Goal: Browse casually: Explore the website without a specific task or goal

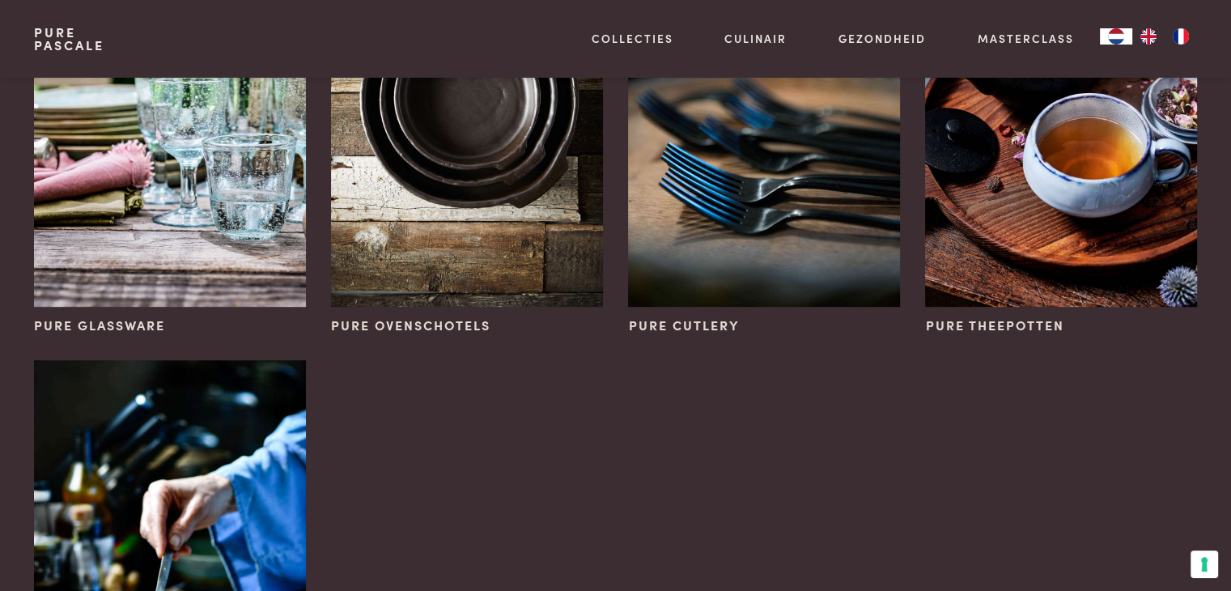
scroll to position [732, 0]
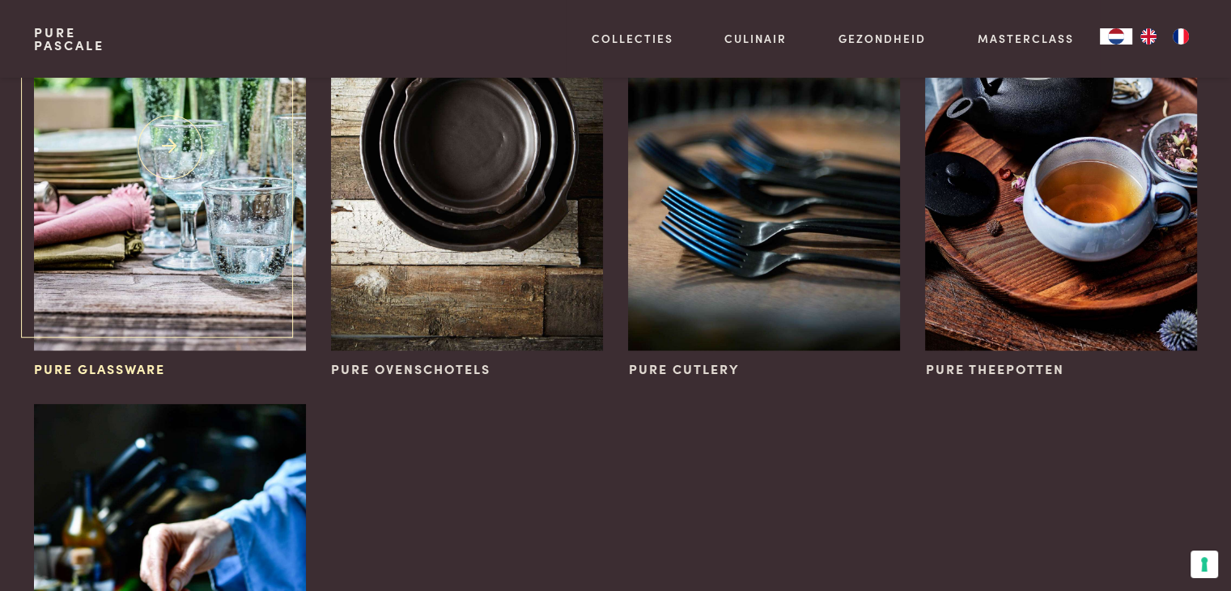
click at [237, 229] on img at bounding box center [169, 146] width 271 height 407
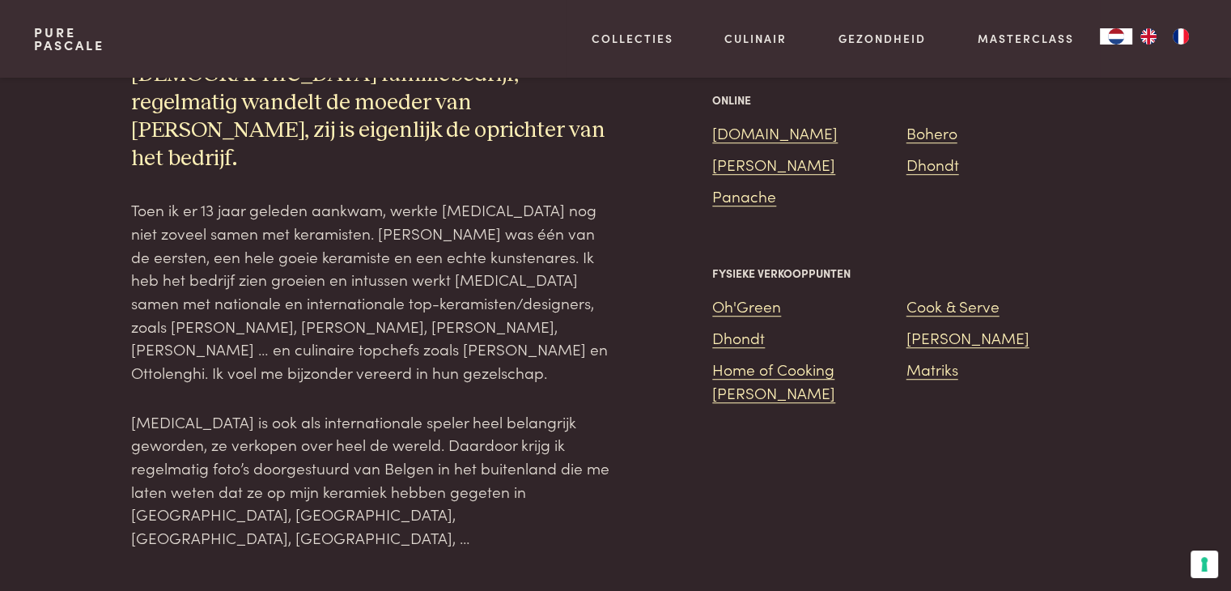
scroll to position [1067, 0]
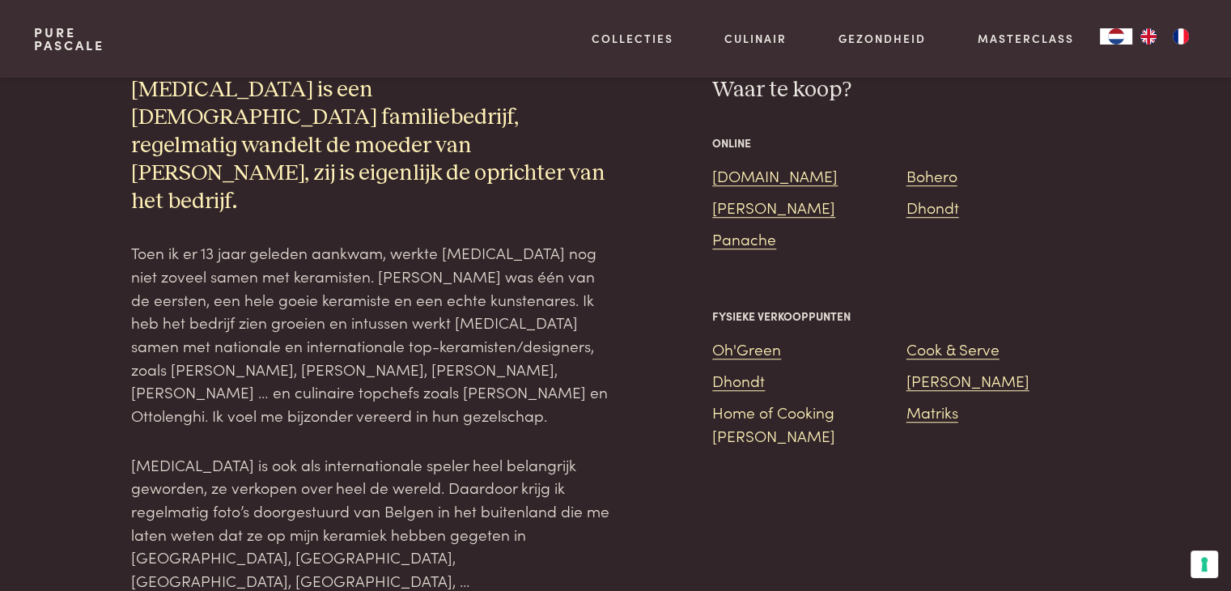
click at [827, 401] on link "Home of Cooking Louise" at bounding box center [773, 423] width 123 height 45
click at [739, 369] on link "Dhondt" at bounding box center [738, 380] width 53 height 22
click at [774, 337] on link "Oh'Green" at bounding box center [746, 348] width 69 height 22
click at [983, 337] on link "Cook & Serve" at bounding box center [952, 348] width 93 height 22
click at [946, 369] on link "Van Hie" at bounding box center [967, 380] width 123 height 22
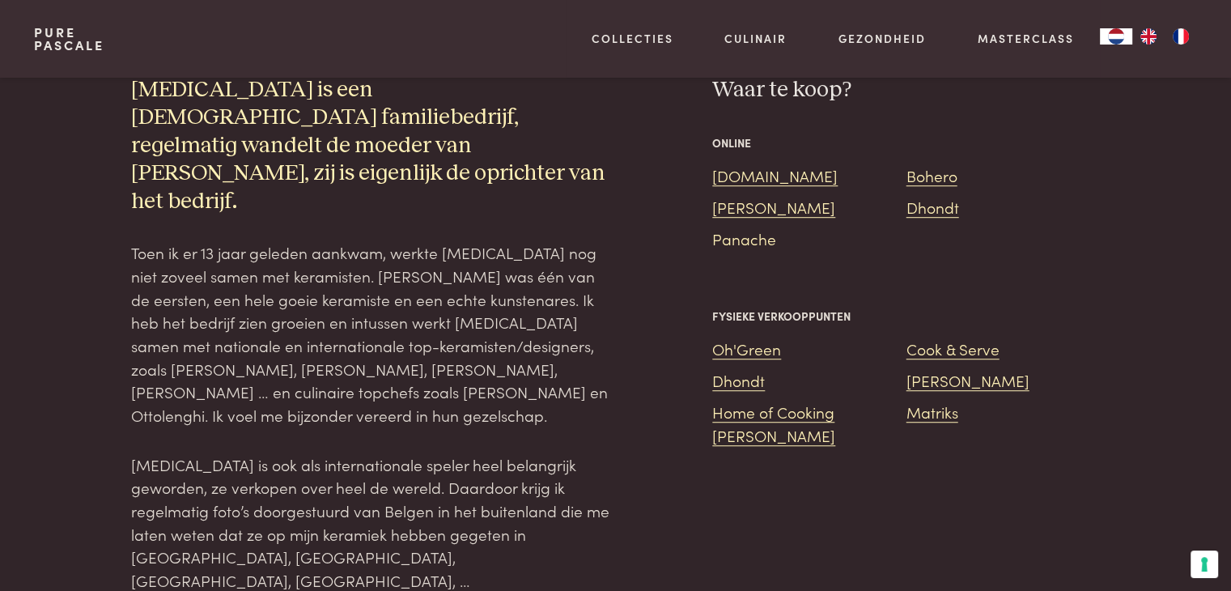
click at [740, 227] on link "Panache" at bounding box center [744, 238] width 64 height 22
